Goal: Transaction & Acquisition: Purchase product/service

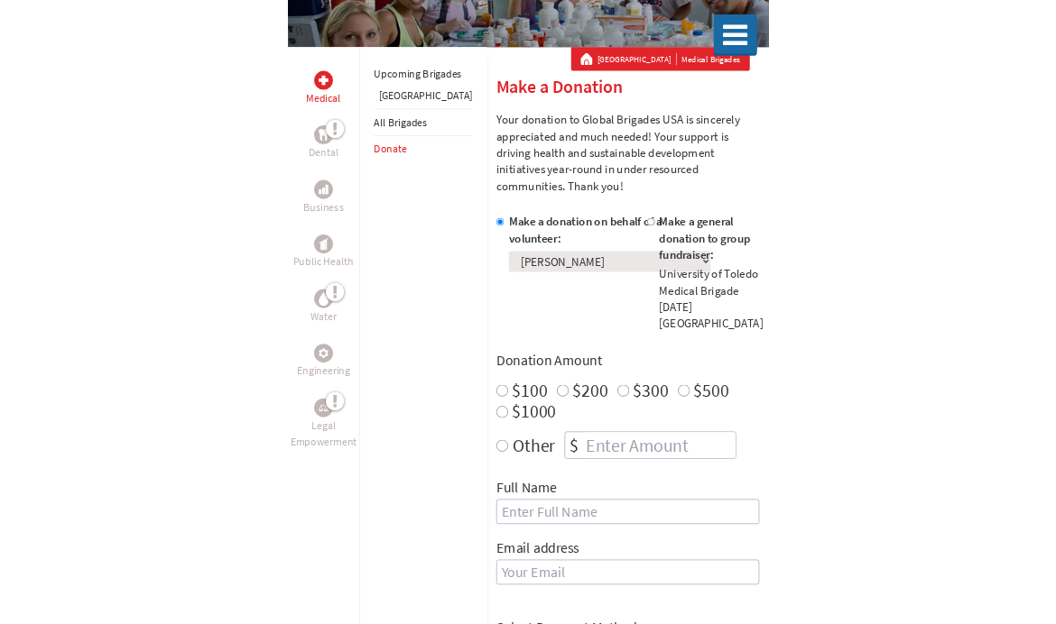
scroll to position [208, 0]
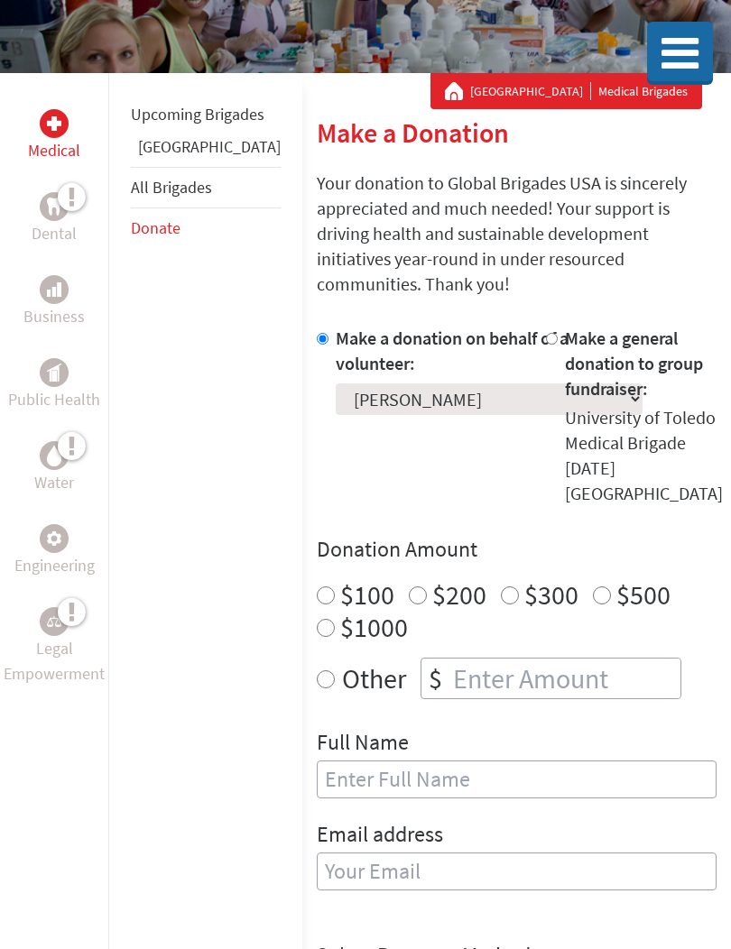
click at [317, 670] on input "Other" at bounding box center [326, 679] width 18 height 18
radio input "true"
click at [467, 659] on input "number" at bounding box center [564, 679] width 231 height 40
type input "25"
click at [475, 761] on input "text" at bounding box center [517, 780] width 400 height 38
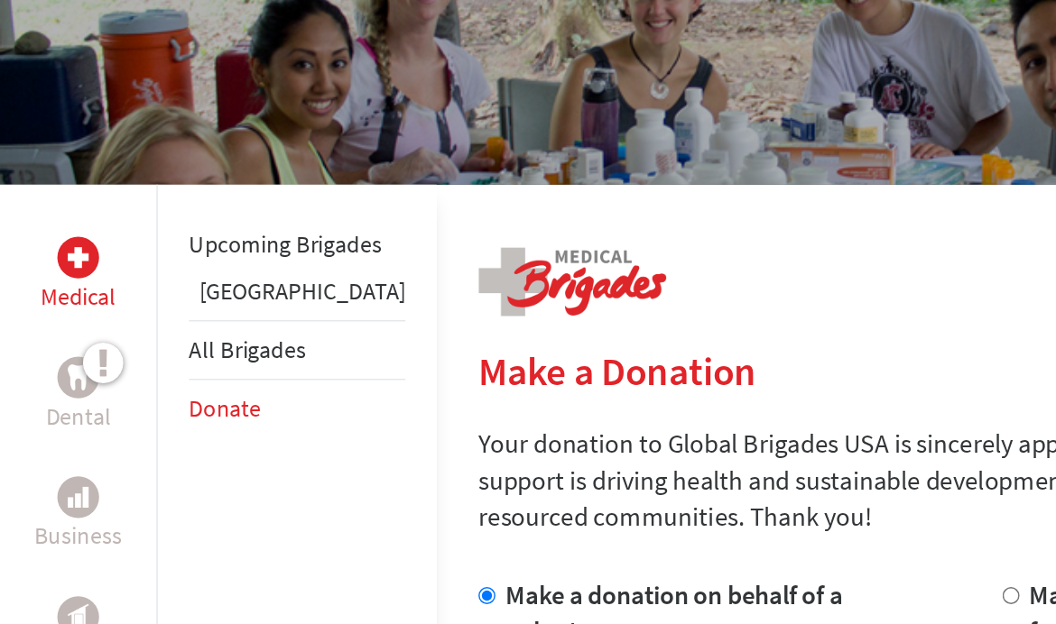
scroll to position [445, 0]
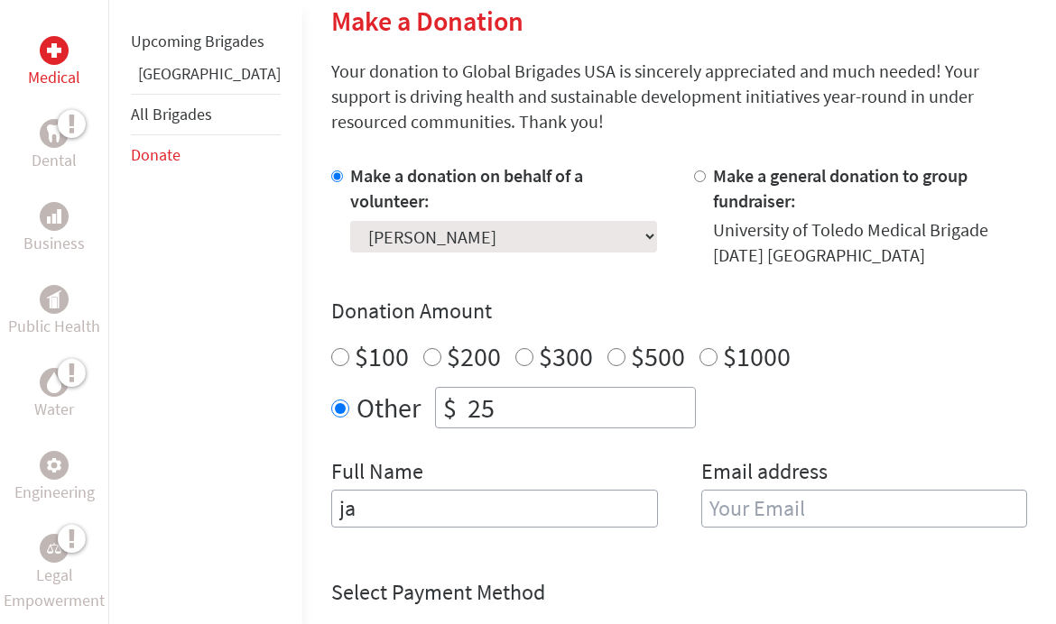
type input "j"
type input "[PERSON_NAME]"
click at [730, 524] on input "email" at bounding box center [864, 509] width 327 height 38
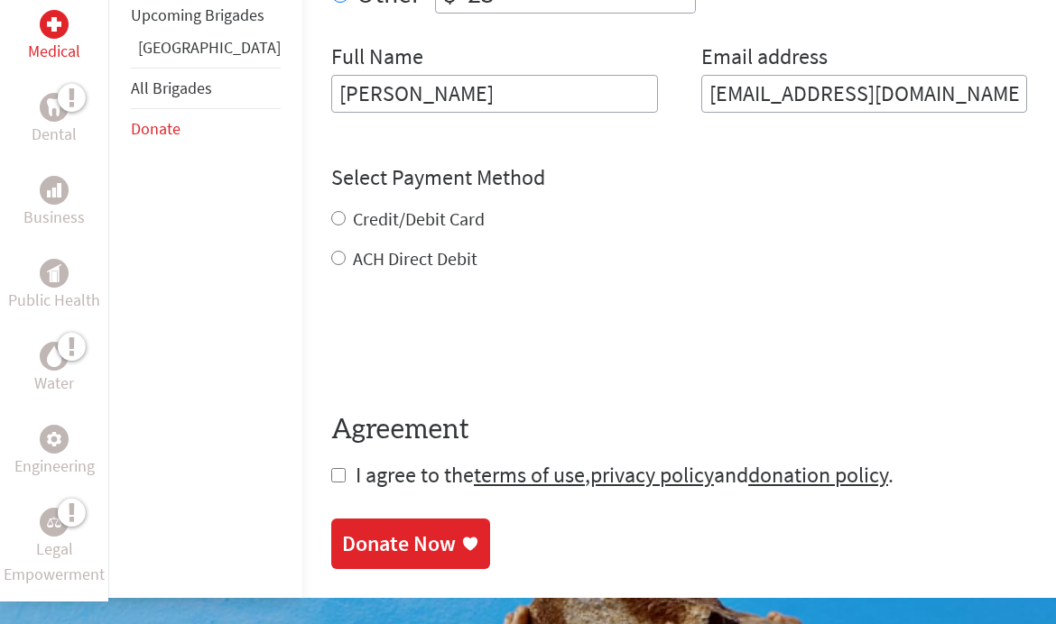
scroll to position [865, 0]
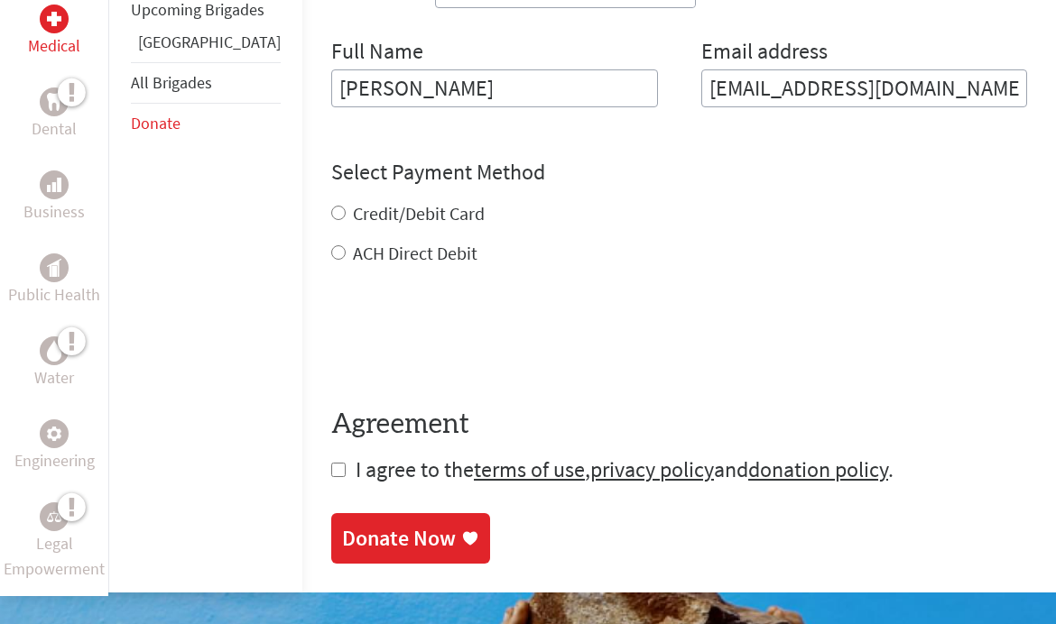
type input "[EMAIL_ADDRESS][DOMAIN_NAME]"
click at [331, 212] on div "Credit/Debit Card ACH Direct Debit" at bounding box center [679, 233] width 696 height 65
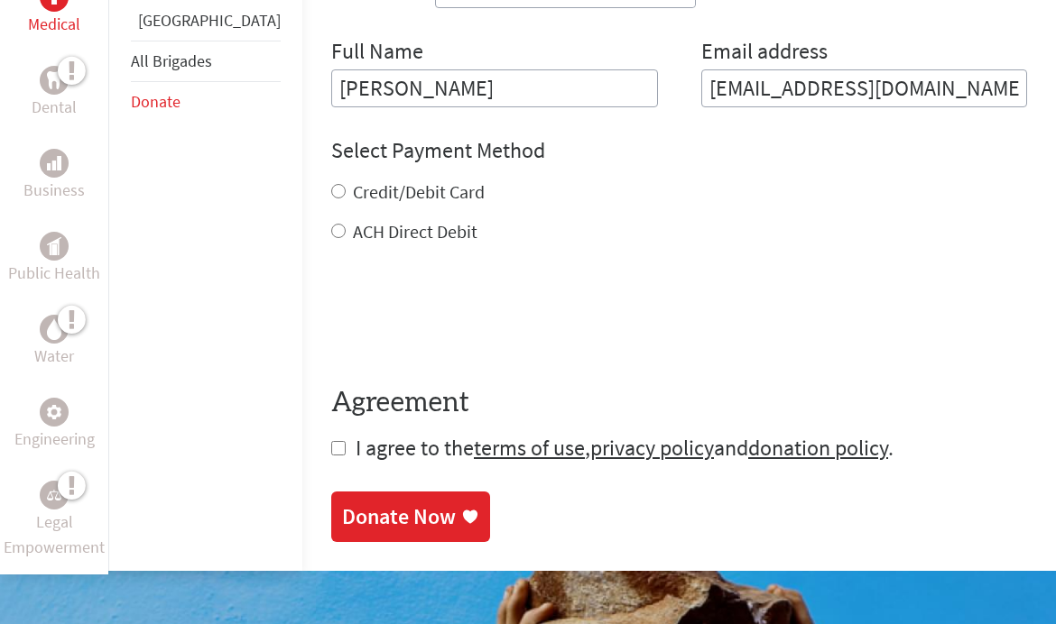
click at [331, 193] on input "Credit/Debit Card" at bounding box center [338, 191] width 14 height 14
radio input "true"
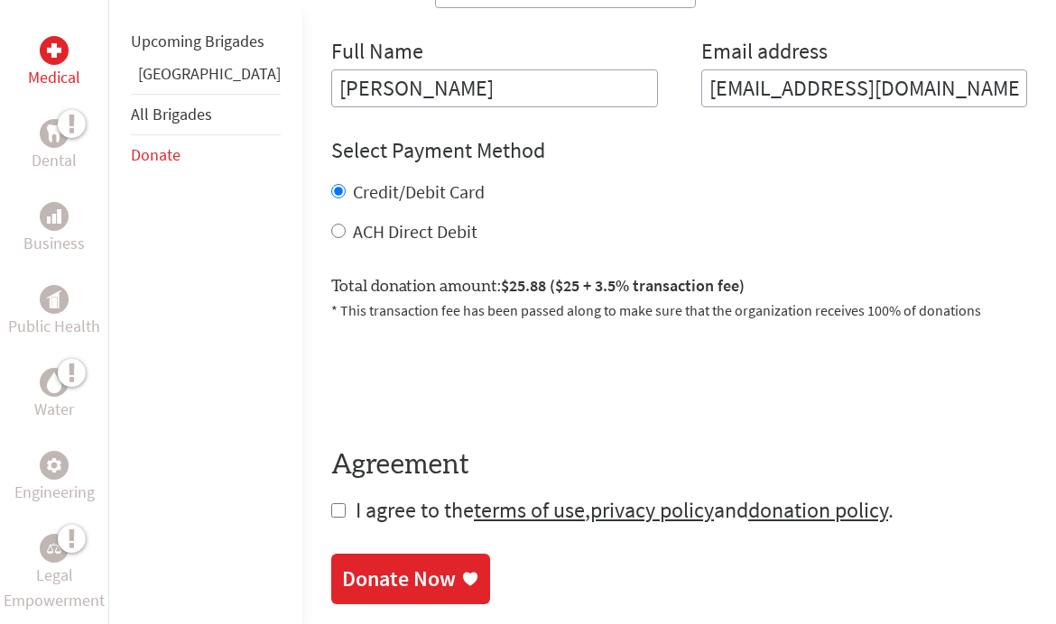
click at [331, 515] on input "checkbox" at bounding box center [338, 511] width 14 height 14
checkbox input "true"
click at [342, 579] on div "Donate Now" at bounding box center [399, 581] width 114 height 29
